Goal: Task Accomplishment & Management: Complete application form

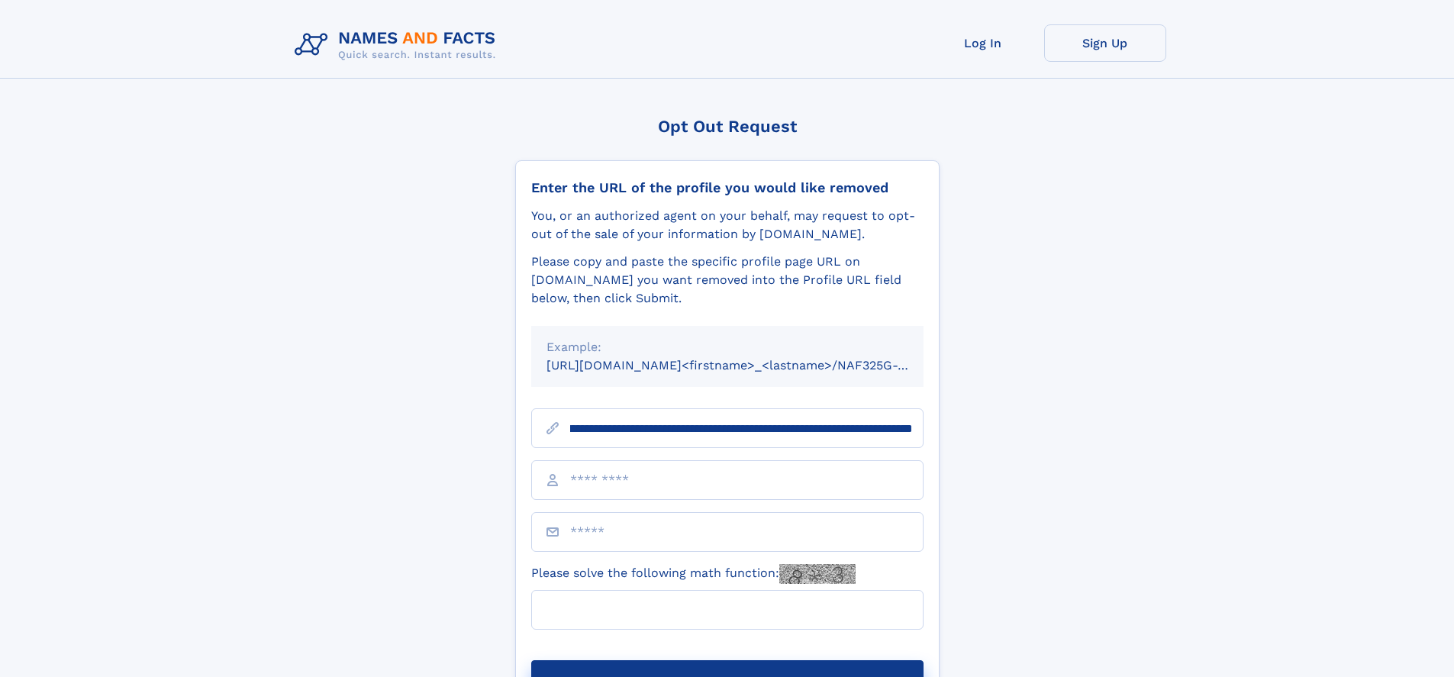
scroll to position [0, 181]
type input "**********"
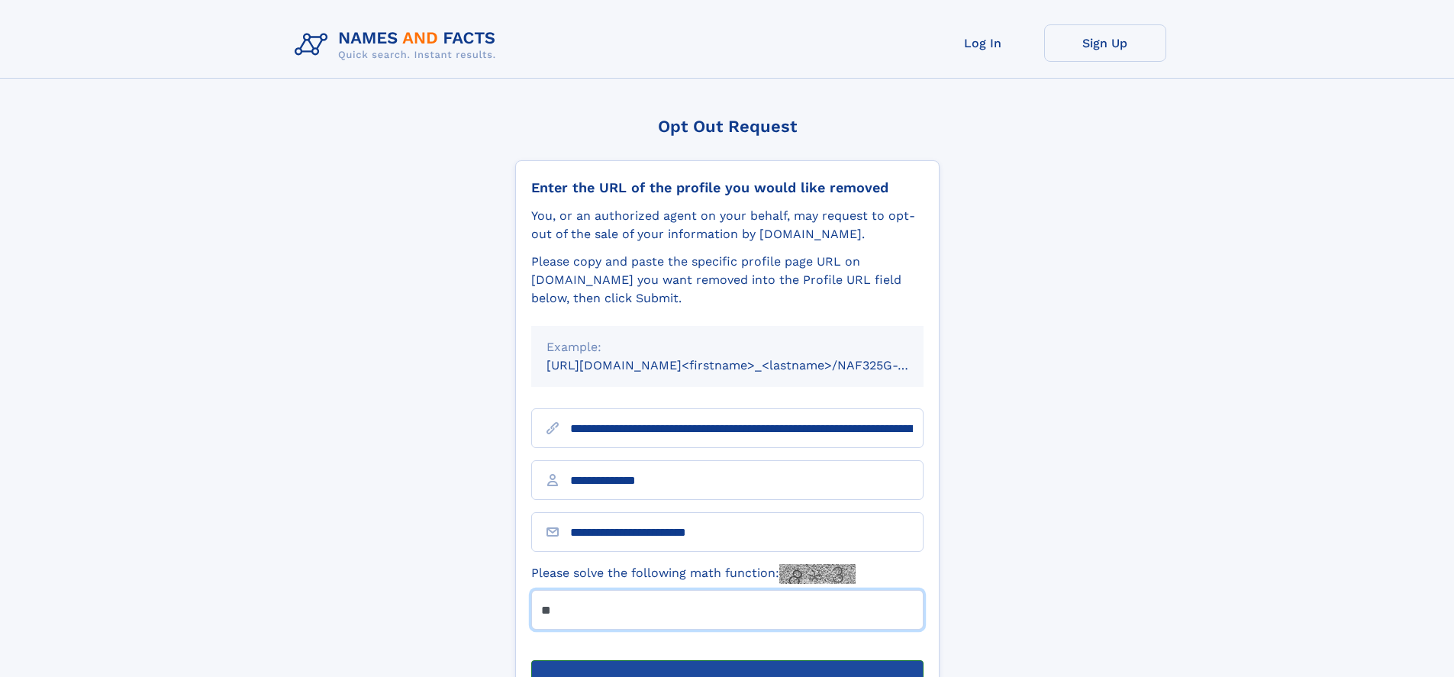
type input "**"
click at [727, 660] on button "Submit Opt Out Request" at bounding box center [727, 684] width 392 height 49
